Goal: Navigation & Orientation: Find specific page/section

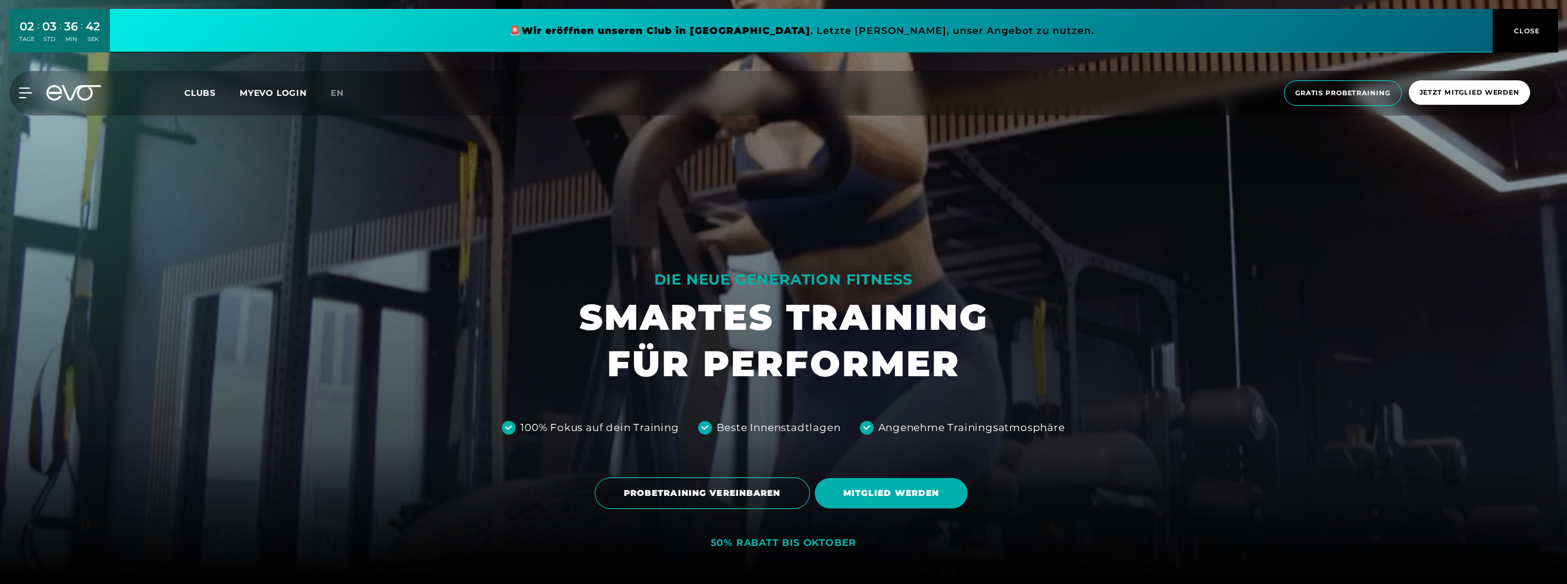
scroll to position [126, 0]
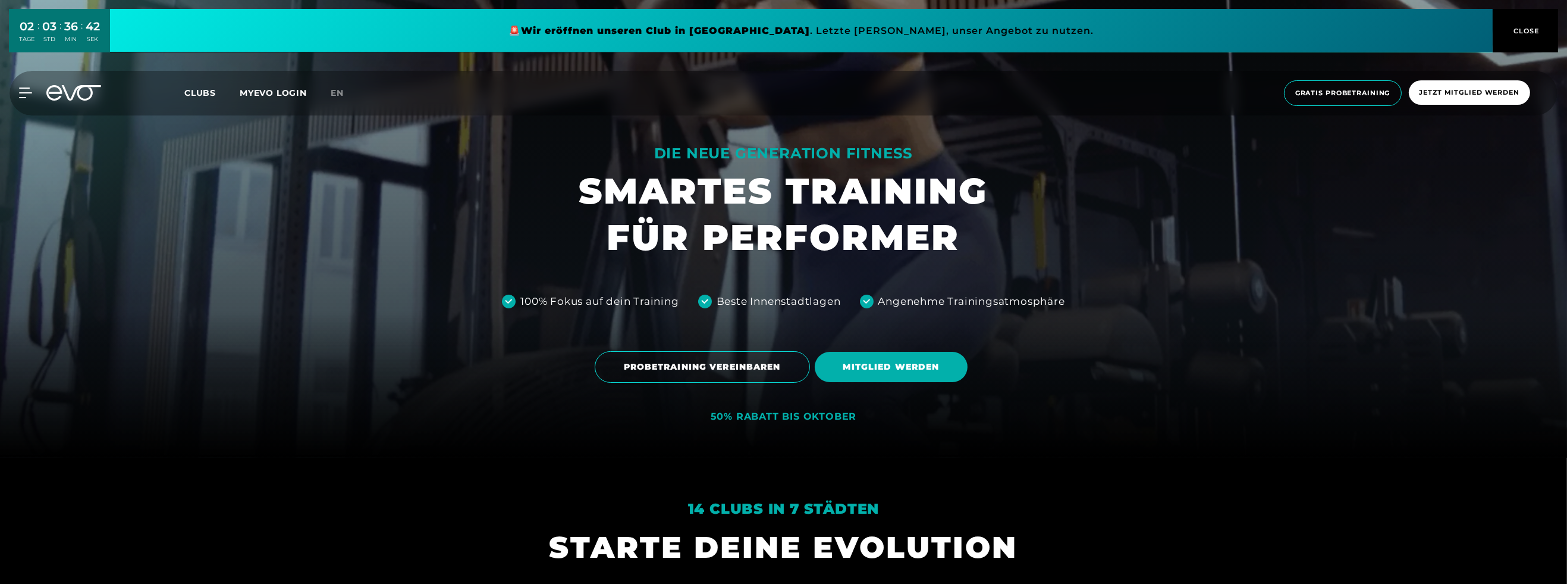
click at [216, 98] on span "Clubs" at bounding box center [200, 92] width 32 height 11
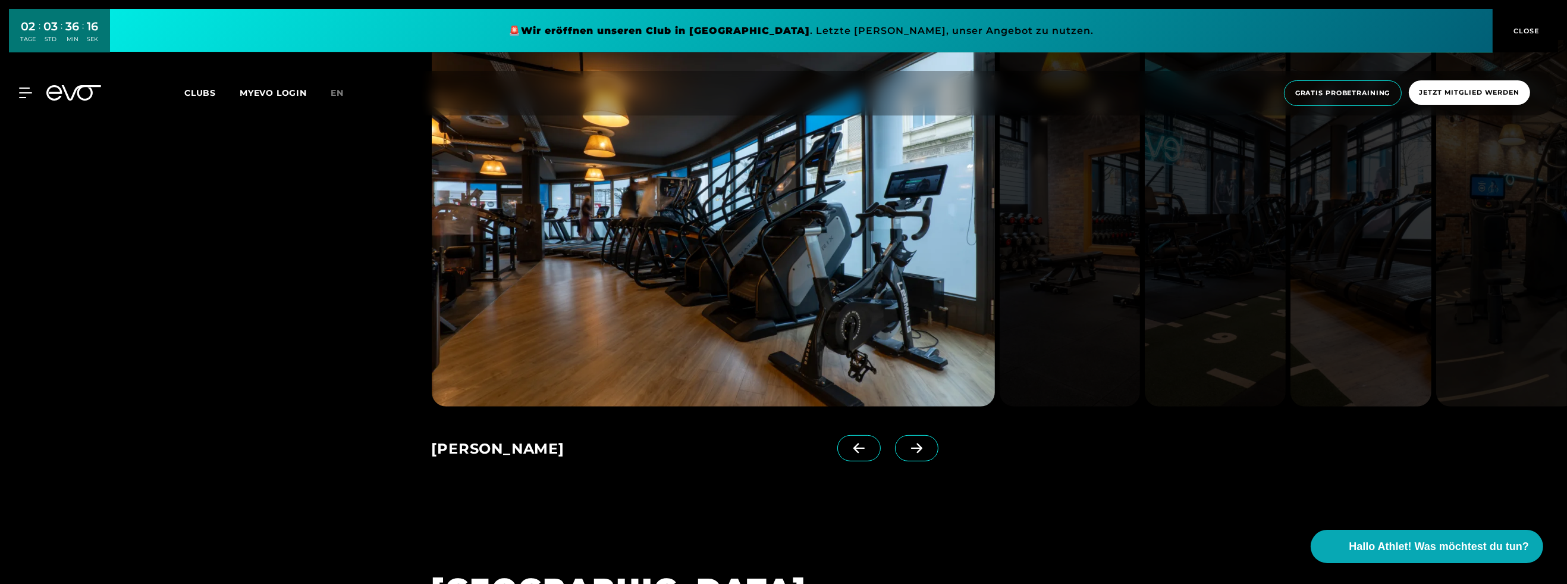
scroll to position [804, 0]
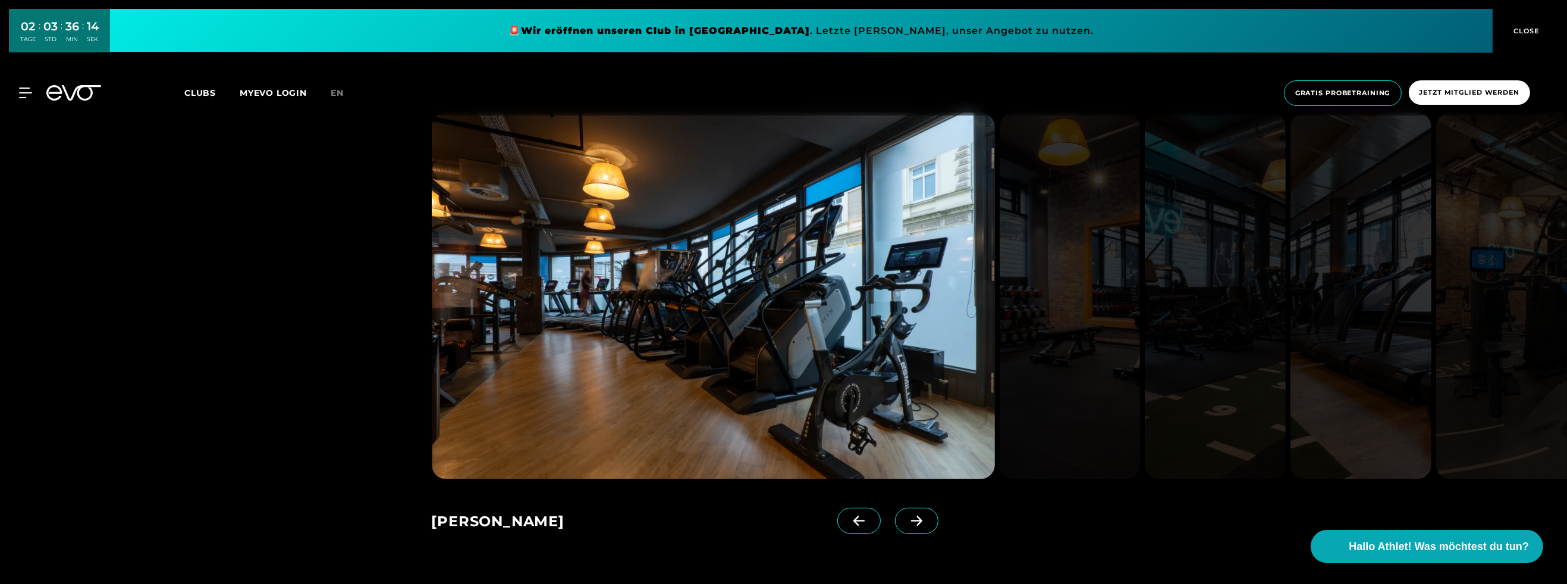
click at [895, 518] on span at bounding box center [916, 520] width 43 height 26
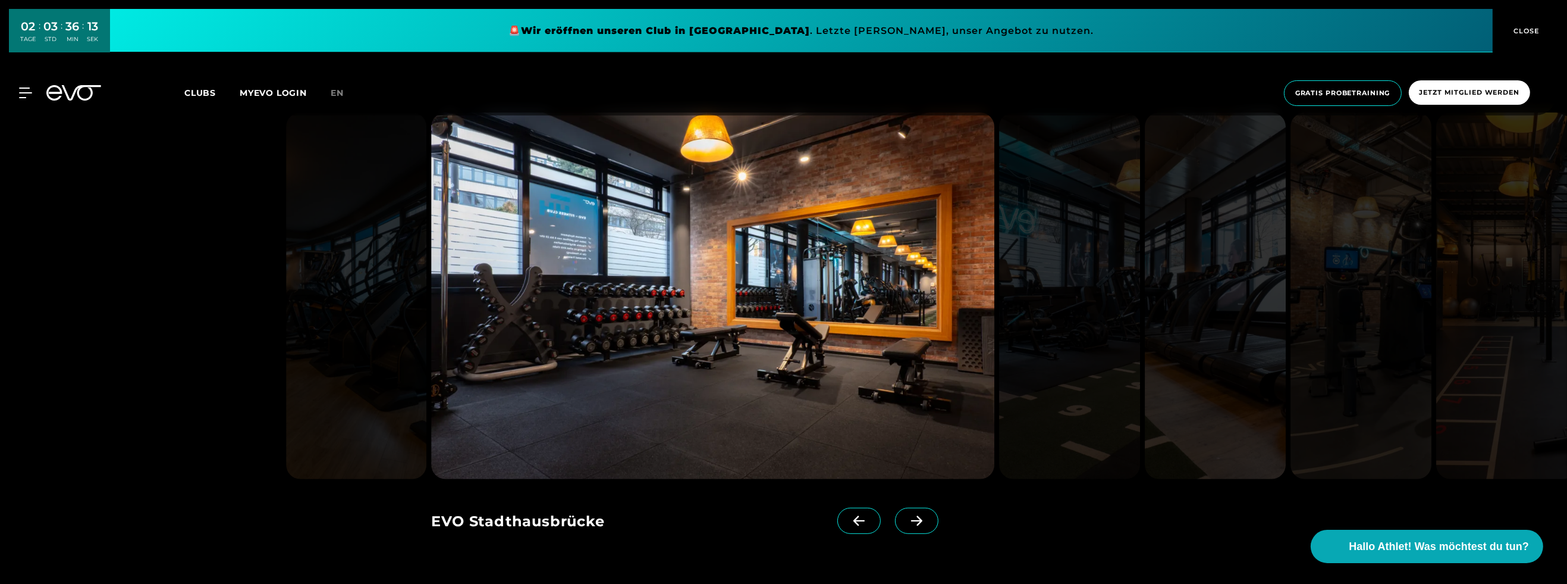
click at [895, 518] on span at bounding box center [916, 520] width 43 height 26
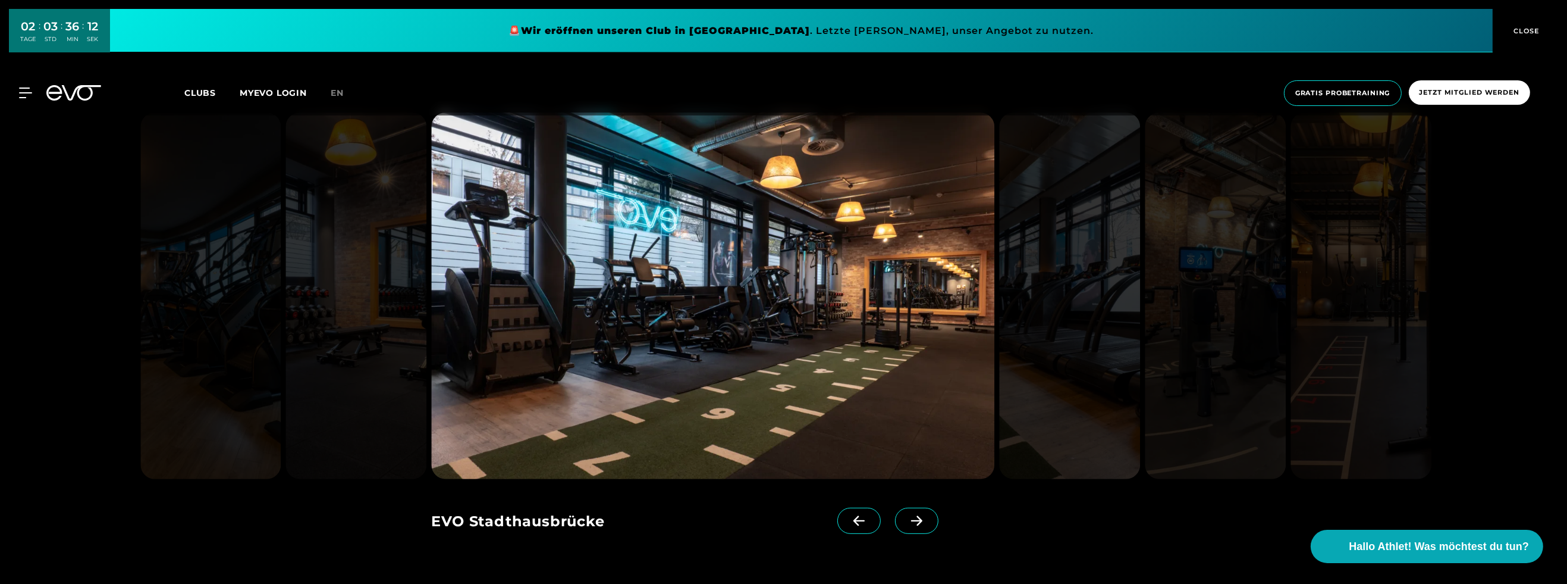
click at [895, 518] on span at bounding box center [916, 520] width 43 height 26
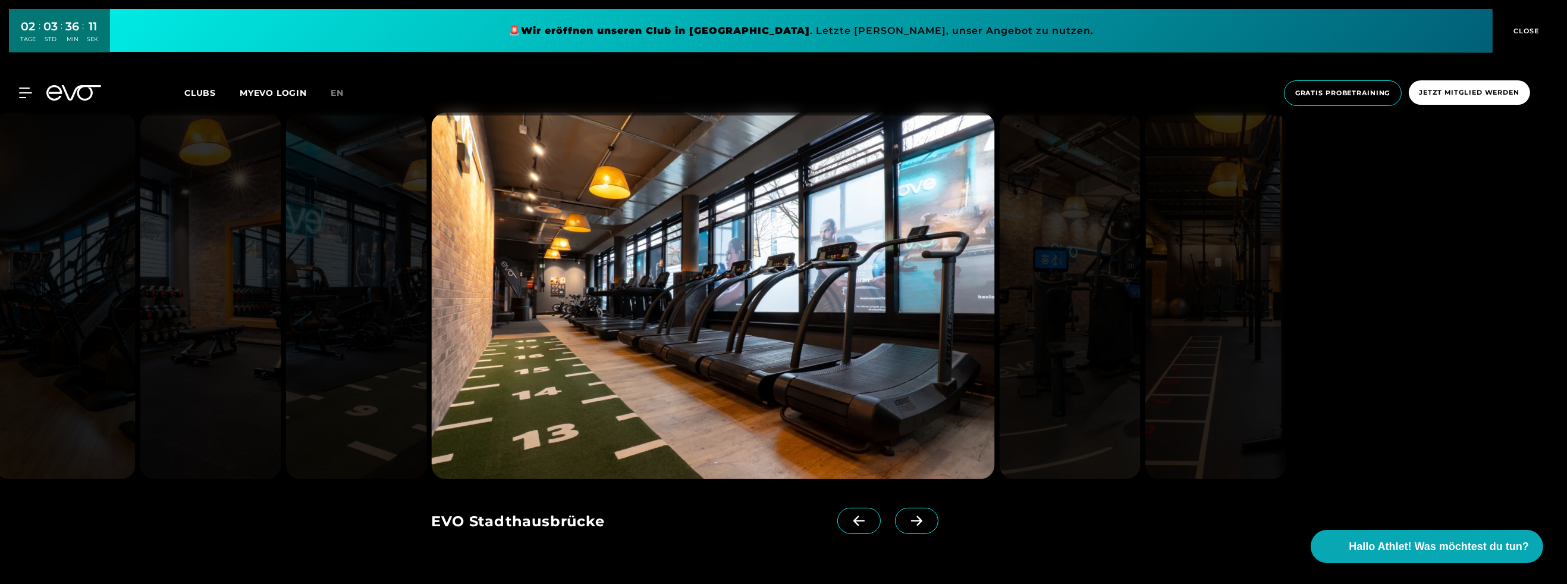
click at [895, 518] on span at bounding box center [916, 520] width 43 height 26
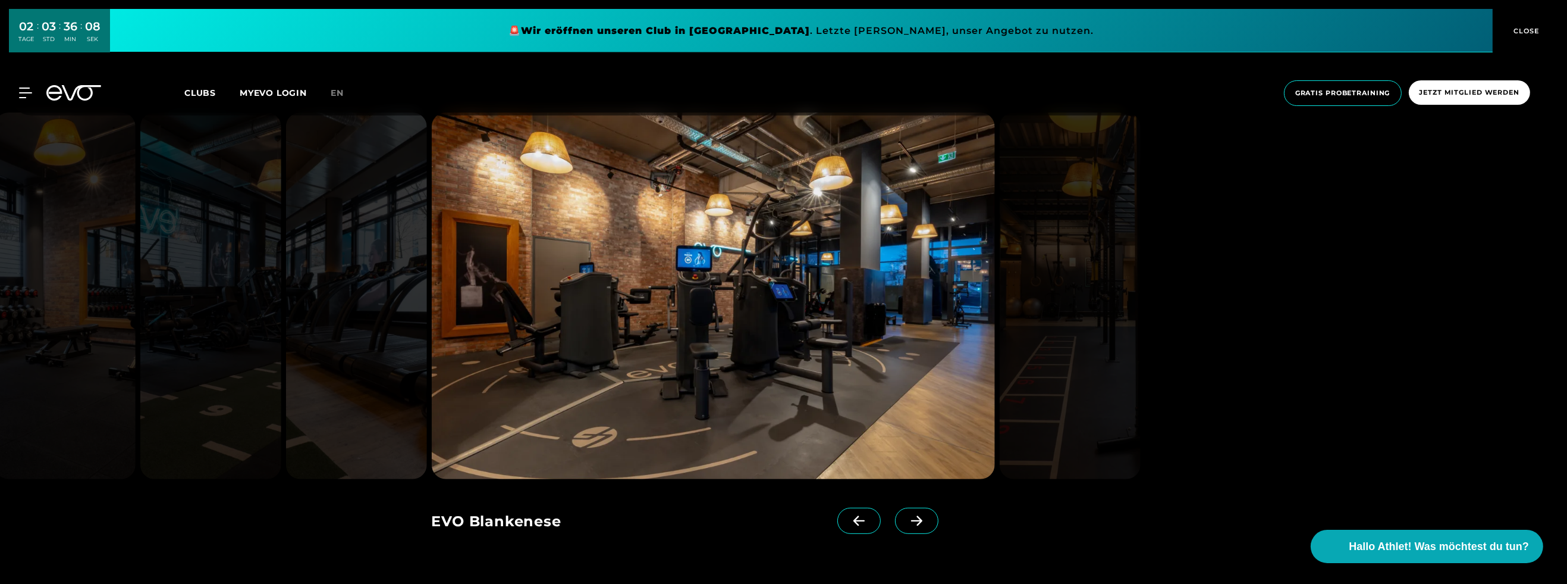
click at [854, 519] on icon at bounding box center [859, 521] width 11 height 10
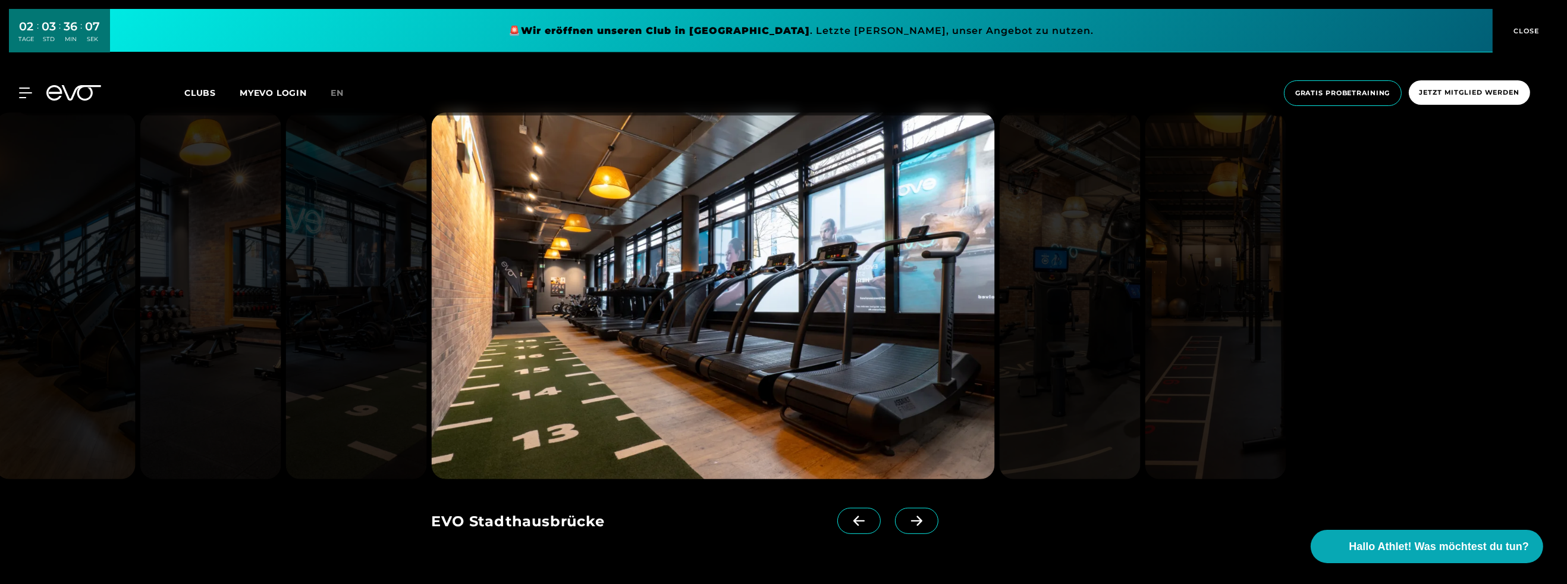
click at [895, 518] on span at bounding box center [916, 520] width 43 height 26
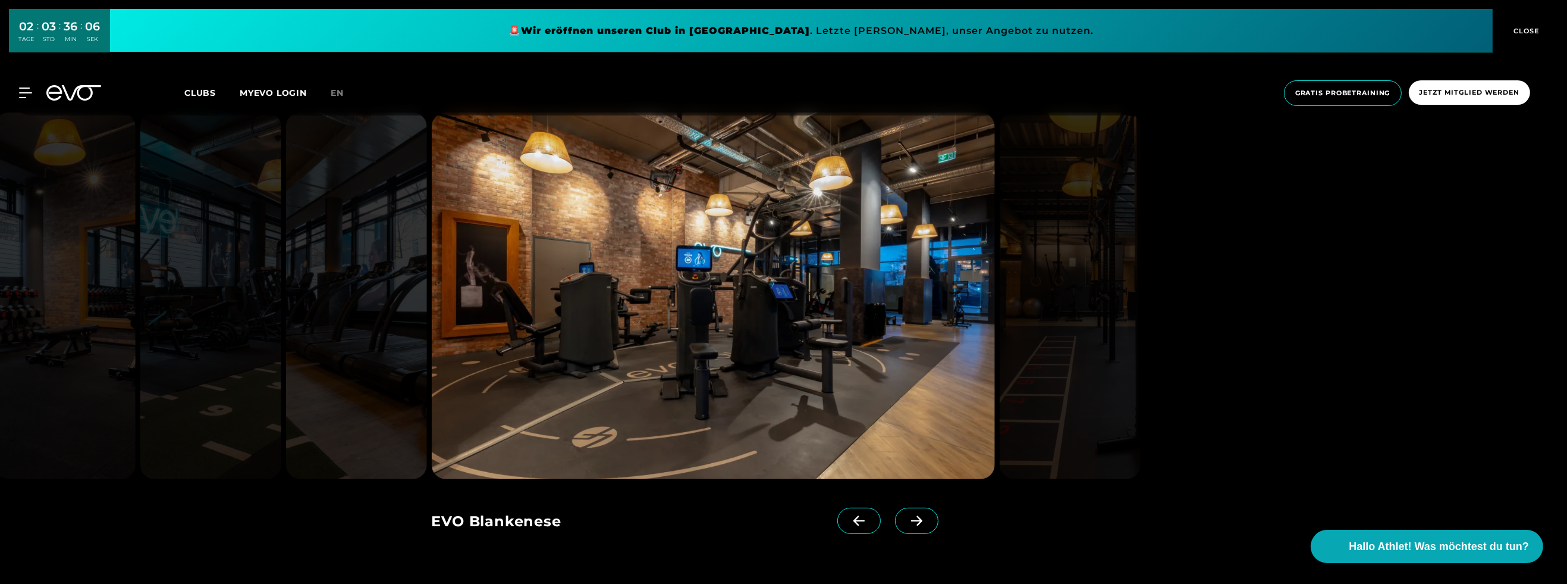
click at [895, 518] on span at bounding box center [916, 520] width 43 height 26
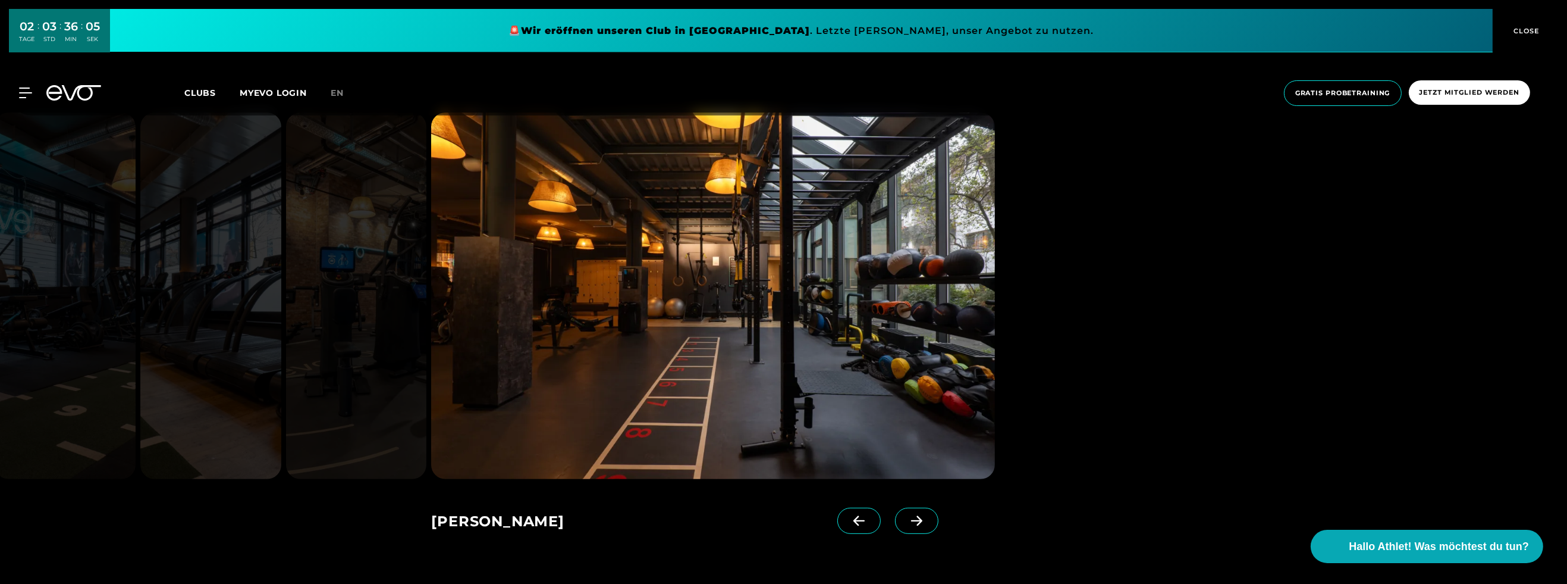
click at [895, 518] on span at bounding box center [916, 520] width 43 height 26
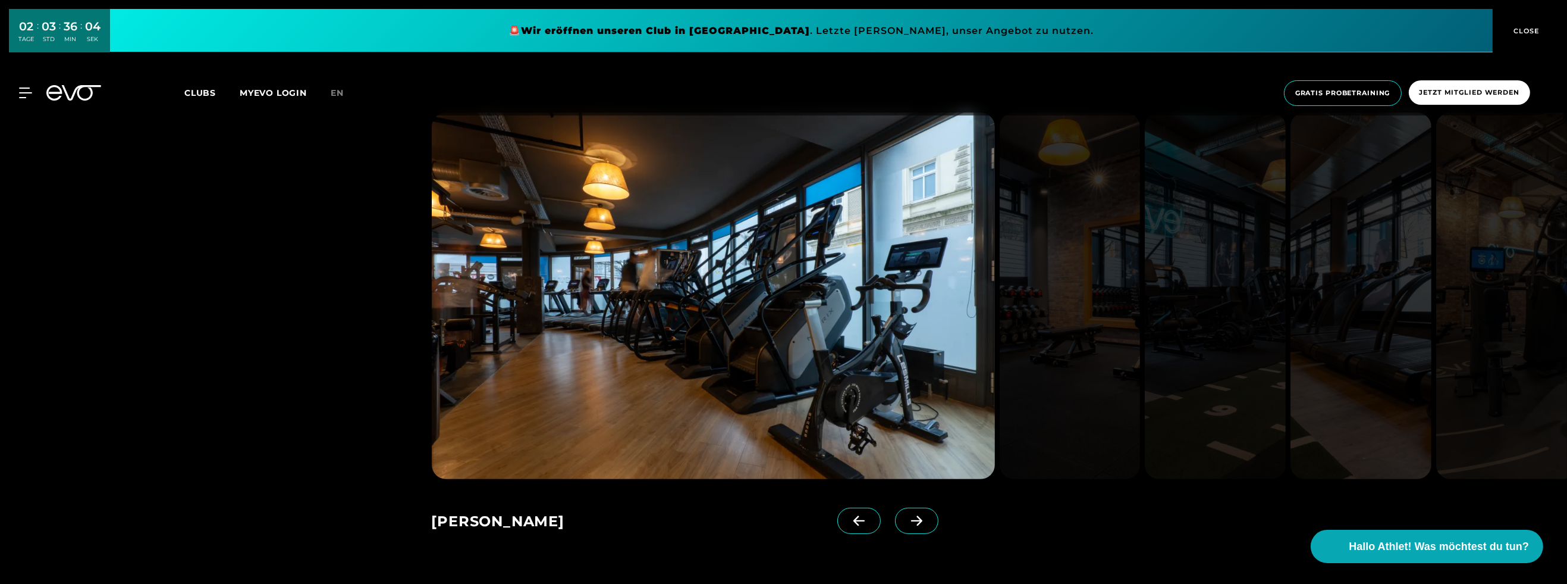
click at [895, 518] on span at bounding box center [916, 520] width 43 height 26
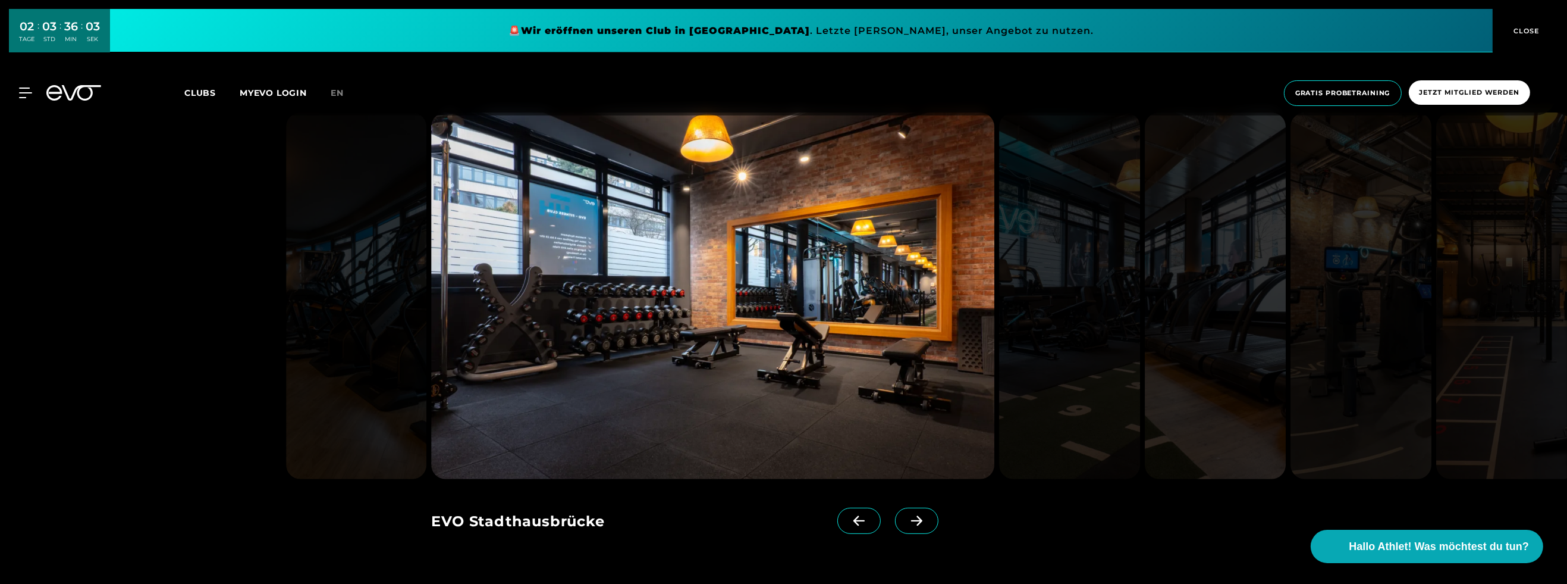
click at [895, 518] on span at bounding box center [916, 520] width 43 height 26
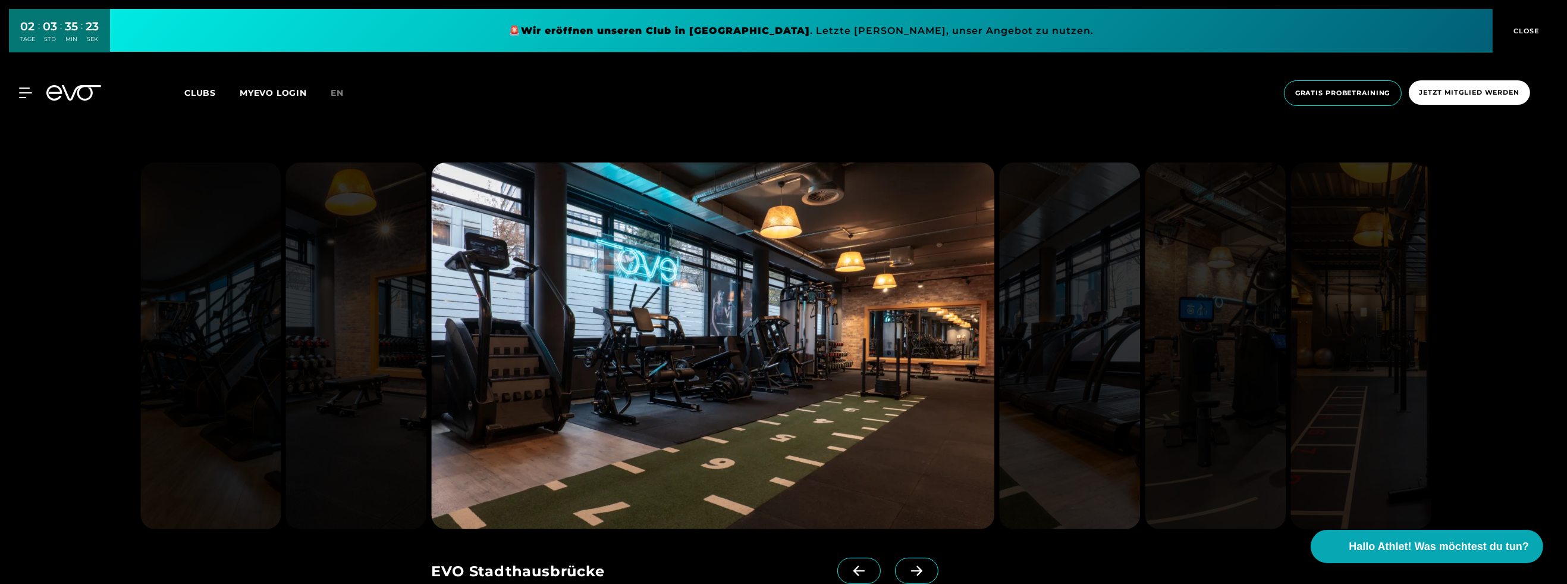
scroll to position [772, 0]
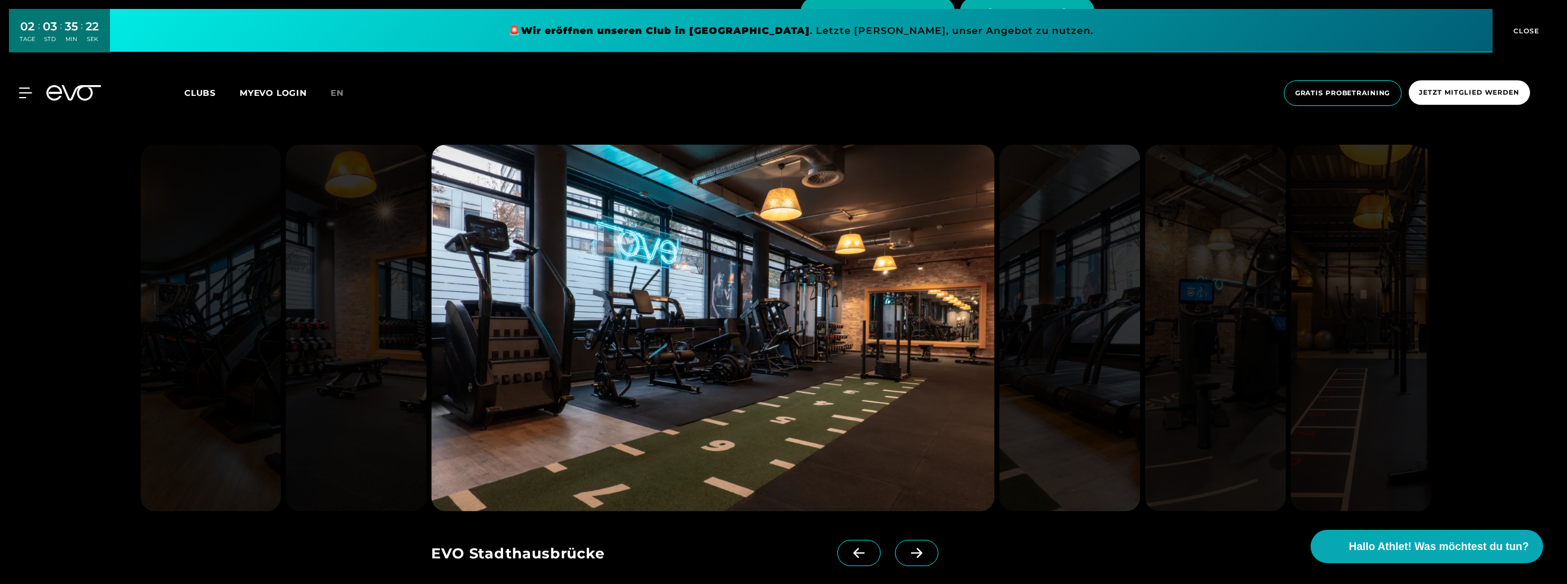
click at [912, 545] on span at bounding box center [916, 553] width 43 height 26
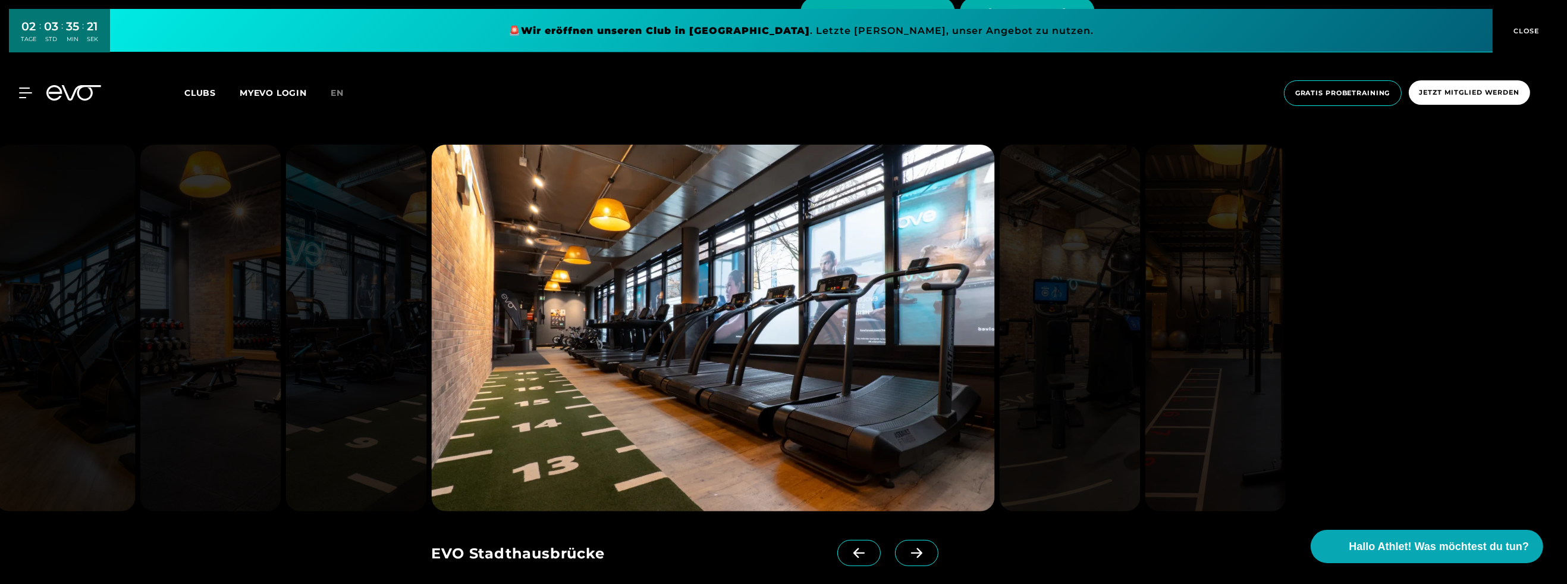
click at [910, 545] on span at bounding box center [916, 553] width 43 height 26
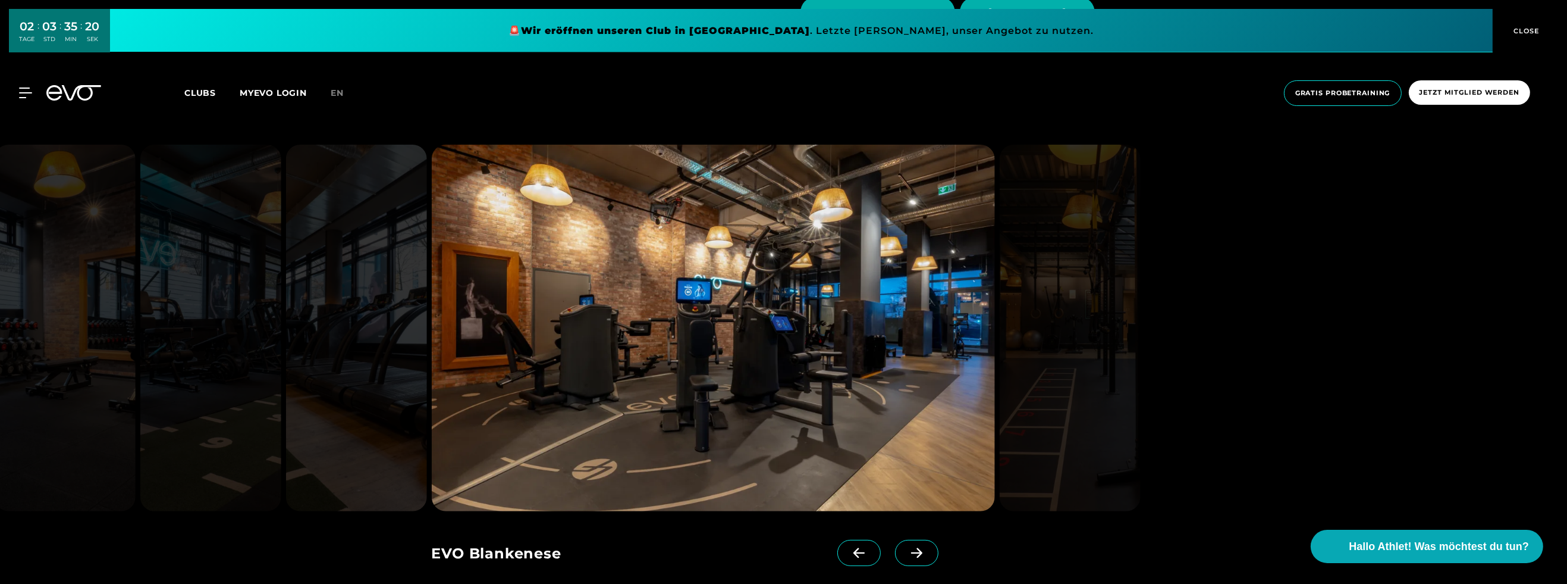
click at [910, 545] on span at bounding box center [916, 553] width 43 height 26
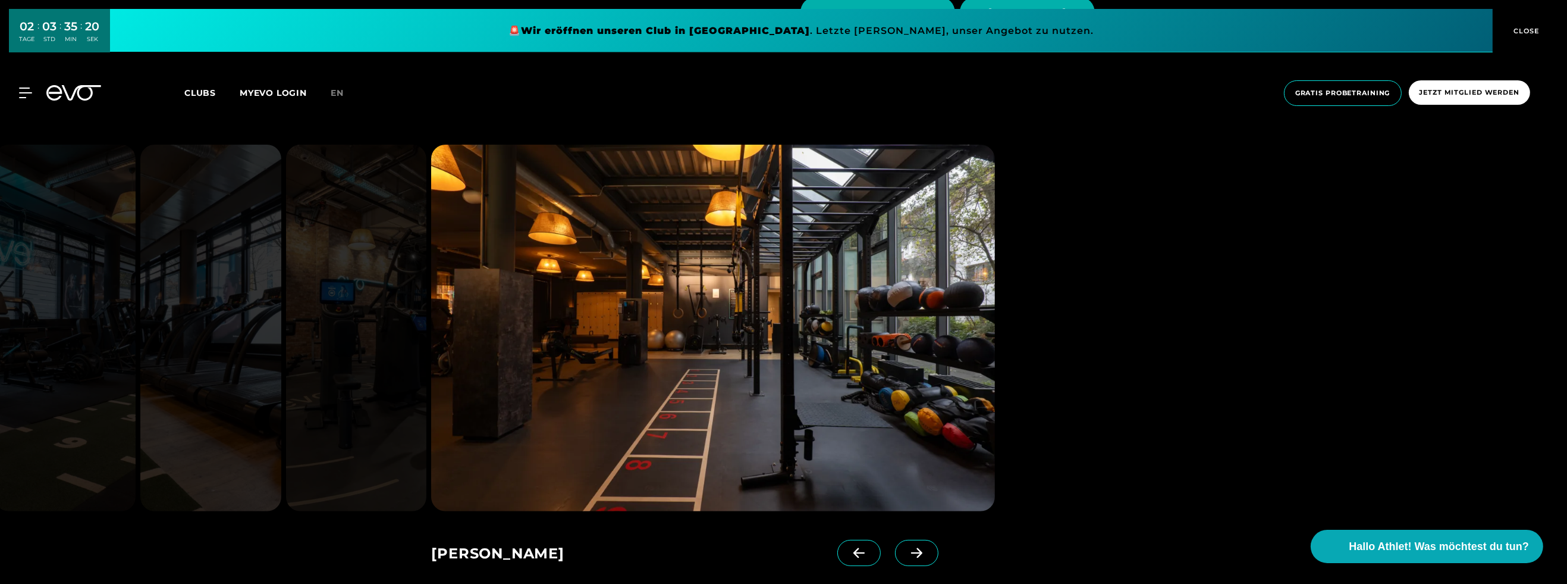
click at [910, 545] on span at bounding box center [916, 553] width 43 height 26
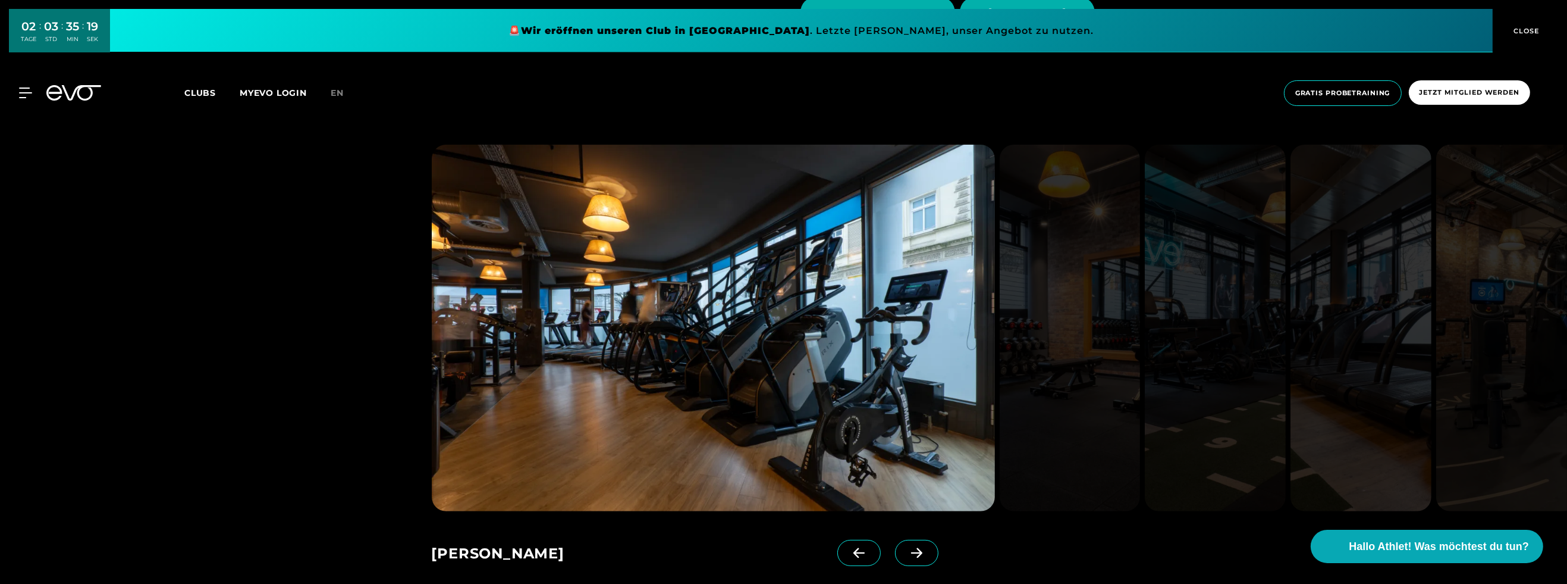
click at [910, 545] on span at bounding box center [916, 553] width 43 height 26
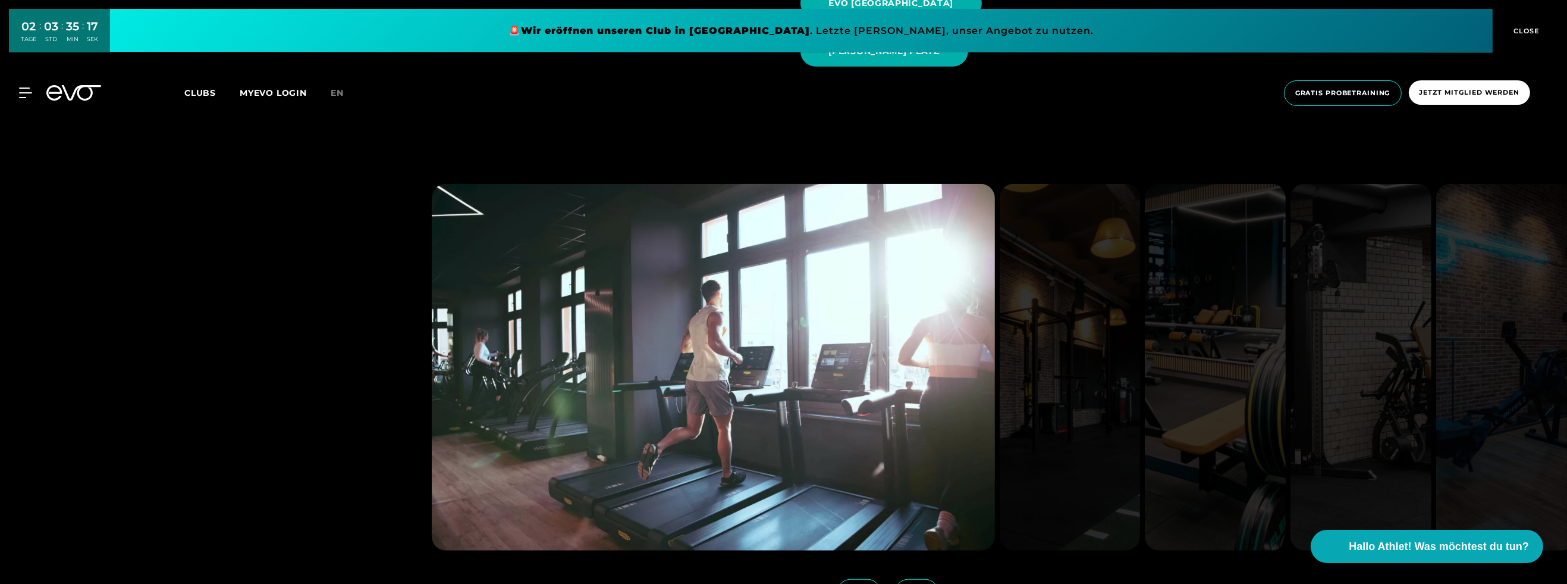
scroll to position [1597, 0]
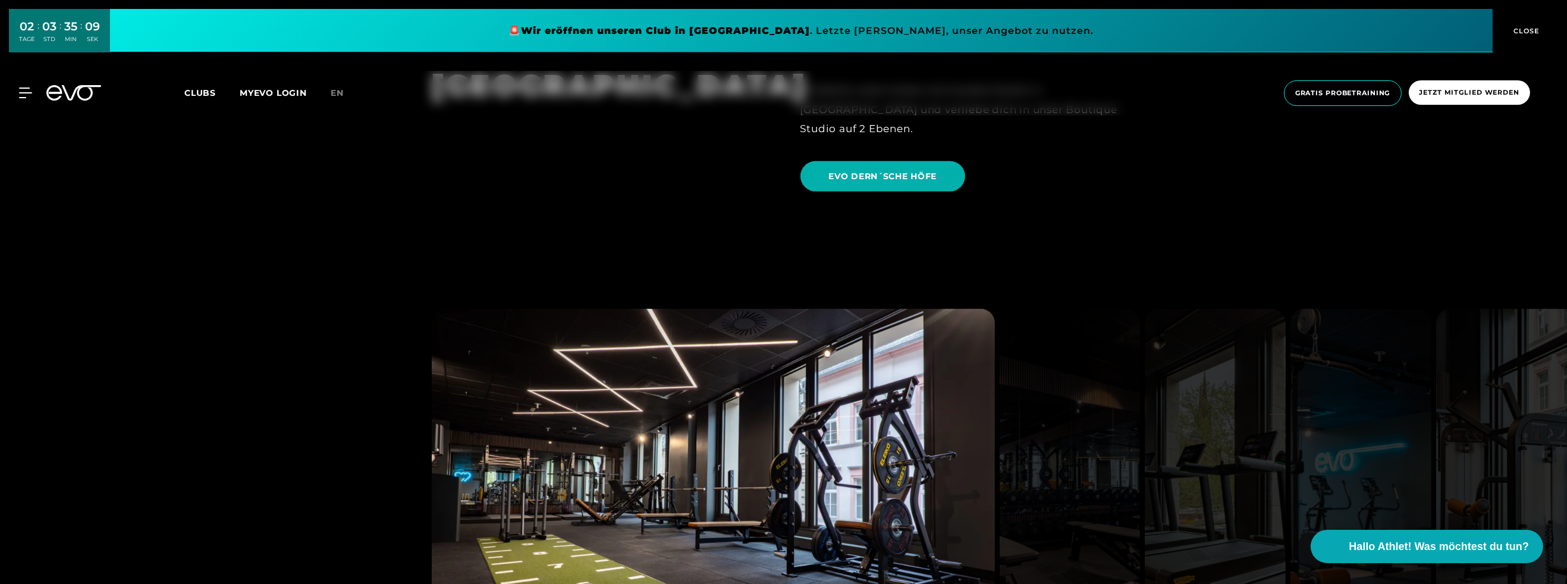
scroll to position [3097, 0]
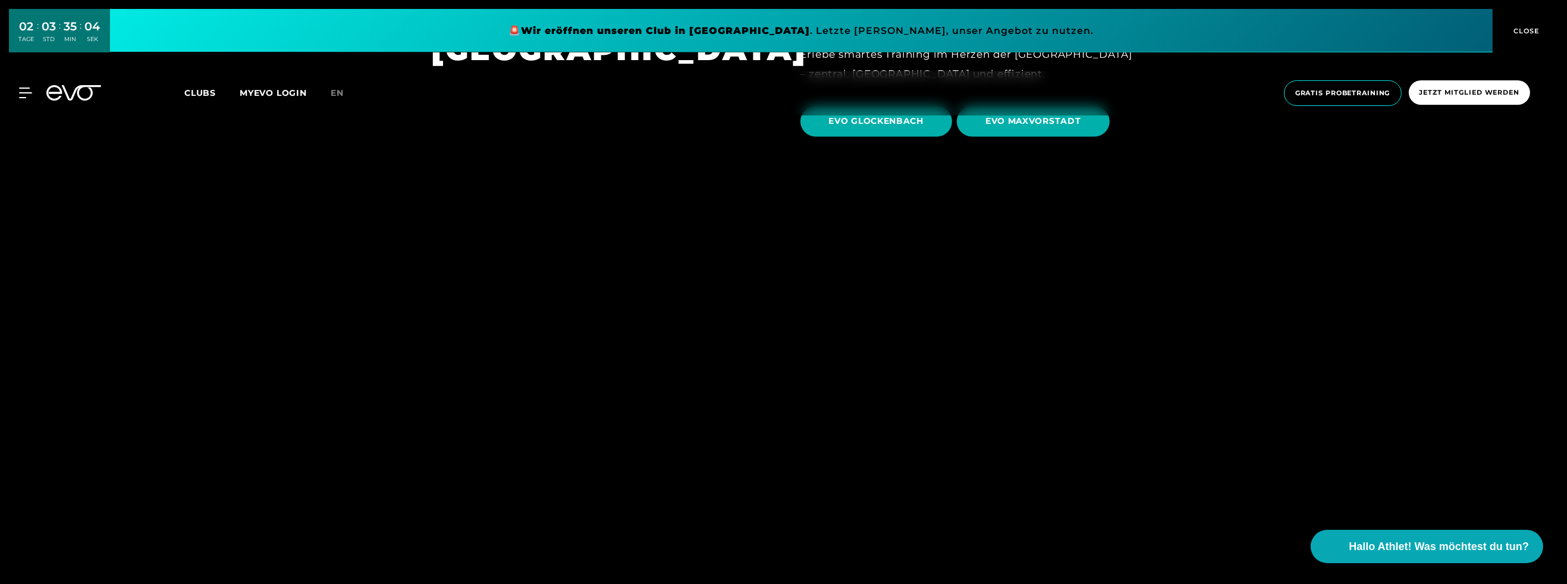
scroll to position [3841, 0]
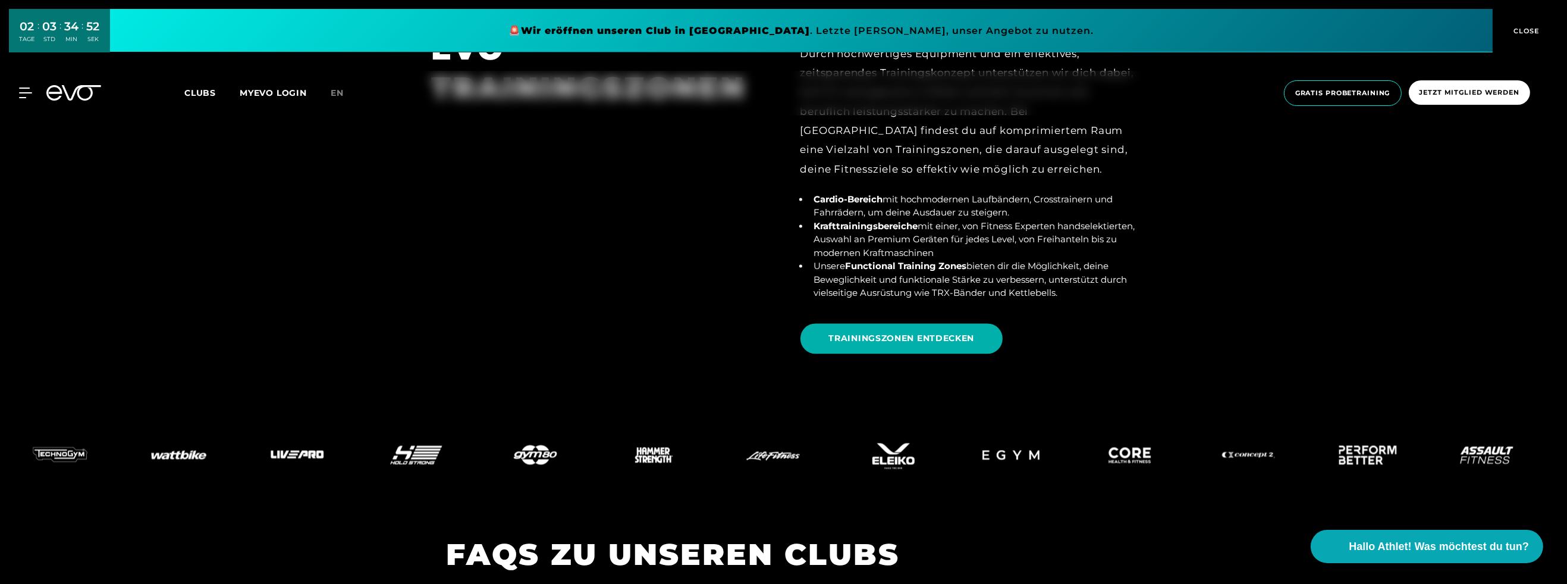
scroll to position [4594, 0]
